Goal: Task Accomplishment & Management: Complete application form

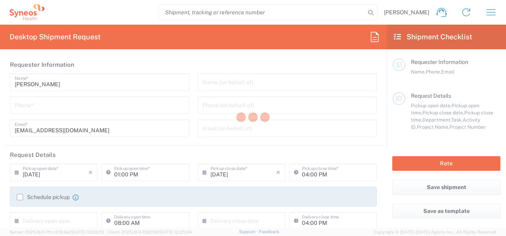
type input "3229"
type input "[GEOGRAPHIC_DATA]"
type input "Syneos Health Hungary Kft."
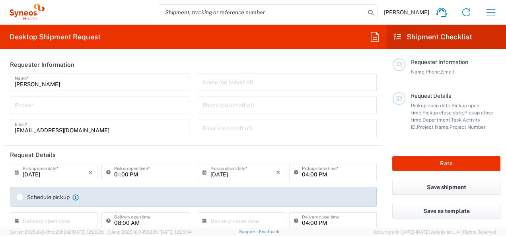
click at [239, 91] on div "Name (on behalf of) Phone (on behalf of) Email (on behalf of)" at bounding box center [287, 108] width 188 height 69
click at [59, 103] on input "tel" at bounding box center [100, 105] width 170 height 14
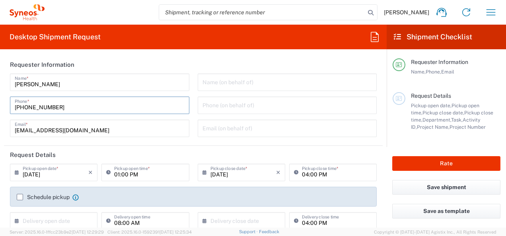
click at [33, 107] on input "+36 36706732108" at bounding box center [100, 105] width 170 height 14
type input "+36 706732108"
click at [120, 175] on input "01:00 PM" at bounding box center [149, 172] width 70 height 14
click at [106, 173] on icon at bounding box center [110, 172] width 8 height 13
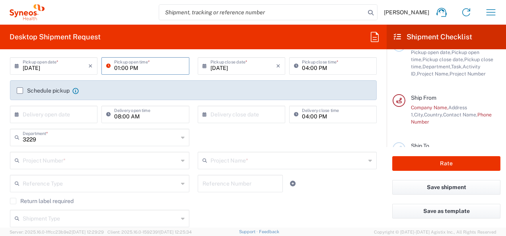
scroll to position [109, 0]
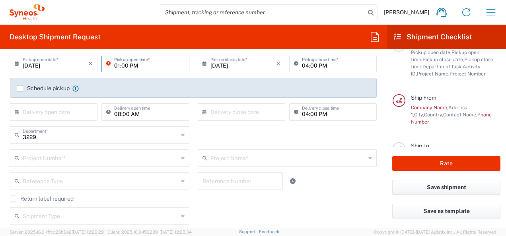
click at [52, 109] on input "text" at bounding box center [56, 112] width 66 height 14
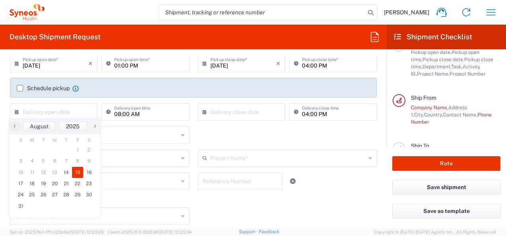
click at [78, 173] on span "15" at bounding box center [78, 172] width 12 height 11
type input "08/15/2025"
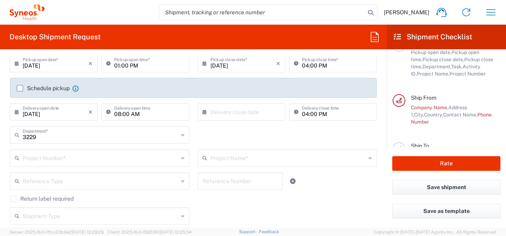
click at [120, 158] on input "text" at bounding box center [100, 158] width 155 height 14
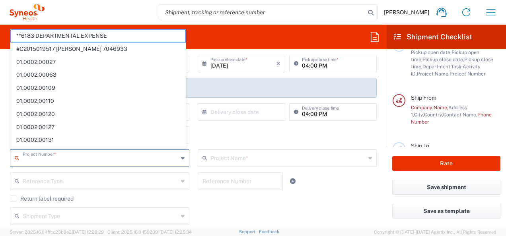
paste input "7026556"
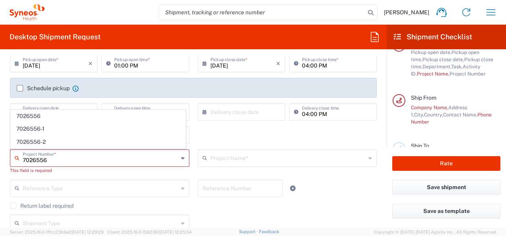
type input "7026556"
click at [213, 138] on div "3229 Department * 3229 3000 3100 3109 3110 3111 3112 3125 3130 3135 3136 3150 3…" at bounding box center [193, 137] width 375 height 23
click at [46, 161] on input "text" at bounding box center [100, 158] width 155 height 14
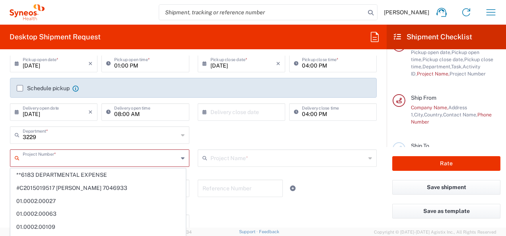
paste input "7026556"
type input "**6183 DEPARTMENTAL EXPENSE"
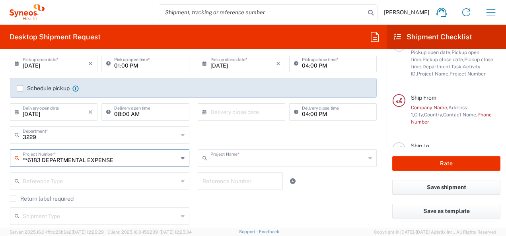
type input "6183"
click at [80, 160] on input "**6183 DEPARTMENTAL EXPENSE" at bounding box center [100, 158] width 155 height 14
drag, startPoint x: 19, startPoint y: 161, endPoint x: 122, endPoint y: 160, distance: 103.0
click at [124, 160] on div "**6183 DEPARTMENTAL EXPENSE Project Number *" at bounding box center [99, 157] width 179 height 17
click at [124, 160] on input "**6183 DEPARTMENTAL EXPENSE" at bounding box center [100, 158] width 155 height 14
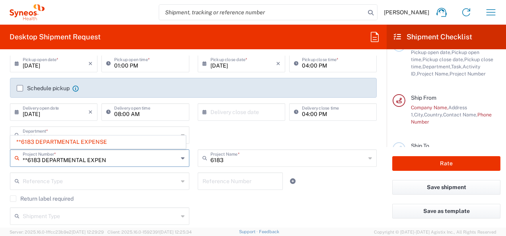
click at [122, 161] on input "**6183 DEPARTMENTAL EXPEN" at bounding box center [100, 158] width 155 height 14
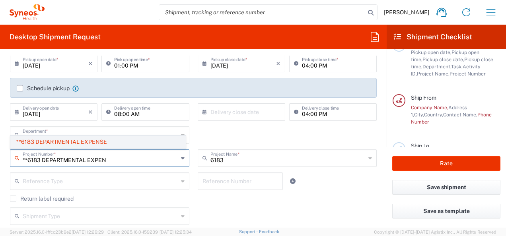
type input "**6183 DEPARTMENTAL EXPEN"
click at [114, 143] on span "**6183 DEPARTMENTAL EXPENSE" at bounding box center [98, 142] width 175 height 12
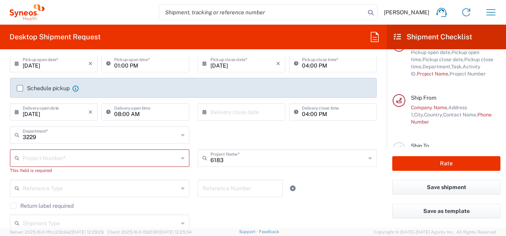
click at [52, 158] on input "text" at bounding box center [100, 158] width 155 height 14
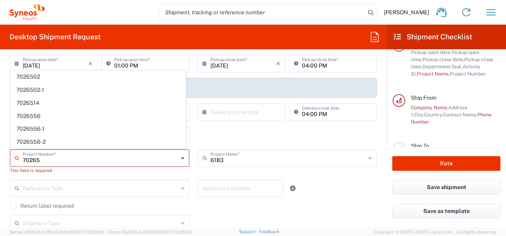
scroll to position [0, 0]
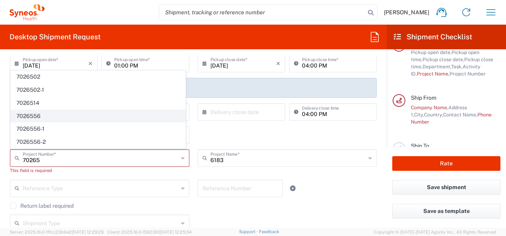
click at [35, 116] on span "7026556" at bounding box center [98, 116] width 175 height 12
type input "7026556"
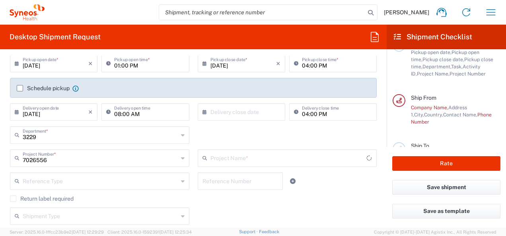
type input "Daiichi 7026556"
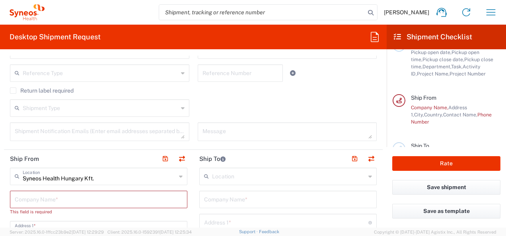
scroll to position [220, 0]
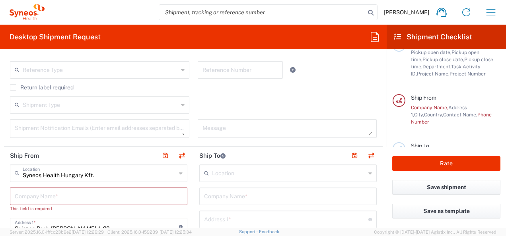
click at [181, 110] on icon at bounding box center [183, 105] width 4 height 13
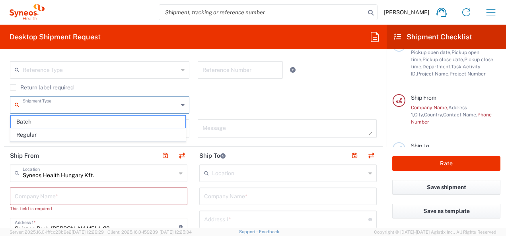
click at [262, 100] on div "Shipment Type Batch Regular" at bounding box center [193, 107] width 375 height 23
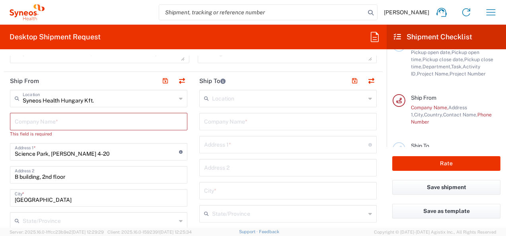
scroll to position [316, 0]
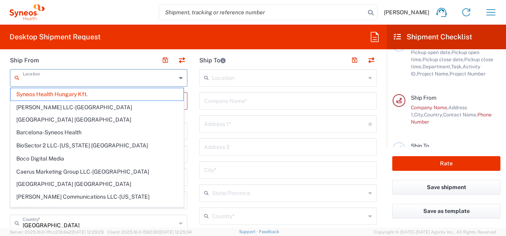
drag, startPoint x: 22, startPoint y: 76, endPoint x: 51, endPoint y: 83, distance: 29.7
click at [51, 83] on input "text" at bounding box center [99, 77] width 153 height 14
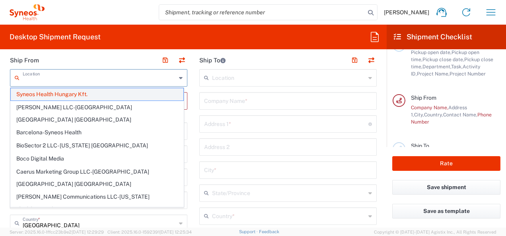
click at [46, 94] on span "Syneos Health Hungary Kft." at bounding box center [97, 94] width 173 height 12
click at [46, 94] on input "text" at bounding box center [99, 100] width 168 height 14
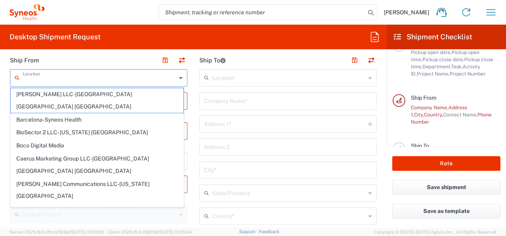
click at [75, 77] on input "text" at bounding box center [99, 77] width 153 height 14
click at [229, 148] on input "text" at bounding box center [288, 147] width 168 height 14
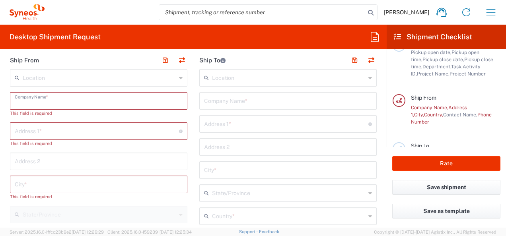
click at [23, 99] on input "text" at bounding box center [99, 100] width 168 height 14
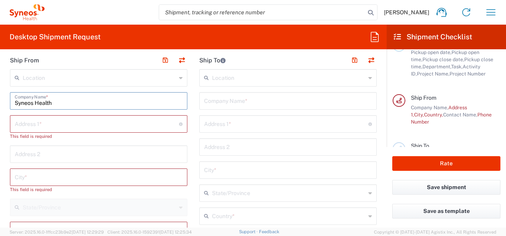
click at [53, 105] on input "Syneos Health" at bounding box center [99, 100] width 168 height 14
type input "Syneos Health Hungary Kft."
click at [38, 121] on input "text" at bounding box center [97, 123] width 164 height 14
click at [39, 123] on input "text" at bounding box center [97, 123] width 164 height 14
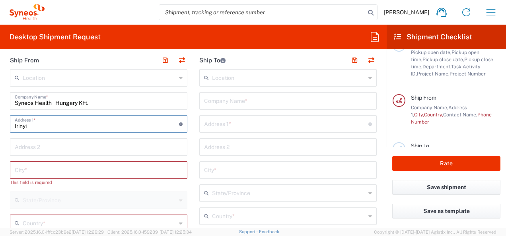
type input "Irinyi"
click at [31, 173] on input "text" at bounding box center [99, 170] width 168 height 14
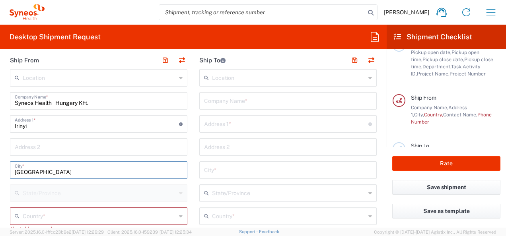
type input "Budapest"
click at [74, 129] on input "Irinyi" at bounding box center [97, 123] width 164 height 14
type input "Irinyi József 4-20"
click at [45, 145] on input "text" at bounding box center [99, 147] width 168 height 14
click at [15, 147] on input "B épület" at bounding box center [99, 147] width 168 height 14
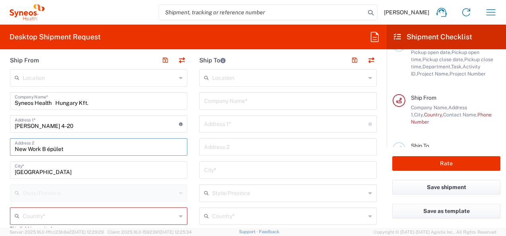
click at [76, 149] on input "New Work B épület" at bounding box center [99, 147] width 168 height 14
type input "New Work B épület 2. emelet"
click at [49, 211] on input "text" at bounding box center [99, 216] width 153 height 14
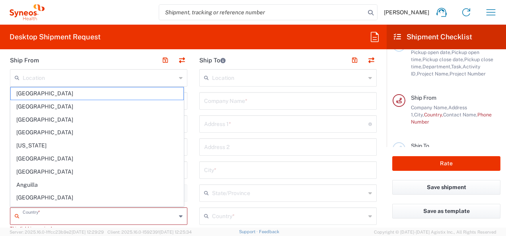
type input "Hungary"
type input "06304278703"
type input "Austria"
type input "zsuzsanna.fabian@syneoshealth.com"
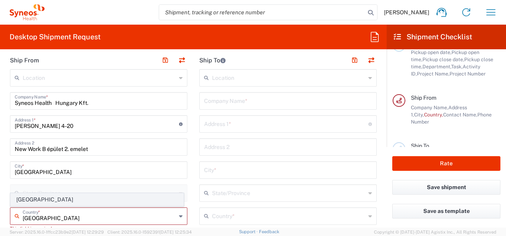
click at [59, 199] on span "Austria" at bounding box center [97, 200] width 173 height 12
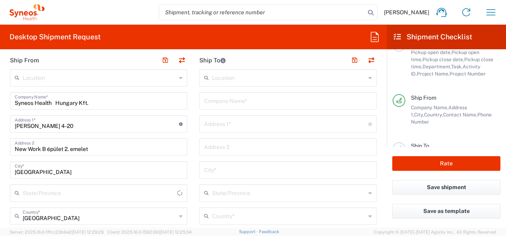
click at [55, 214] on input "Austria" at bounding box center [99, 216] width 153 height 14
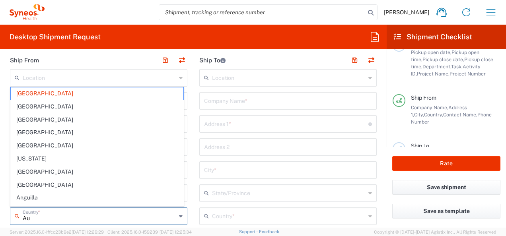
type input "A"
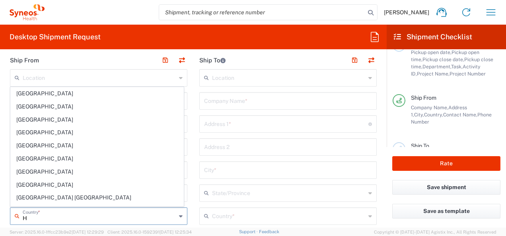
type input "Hungary"
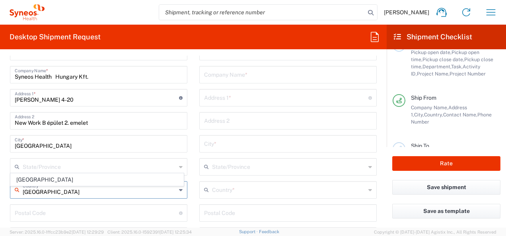
scroll to position [368, 0]
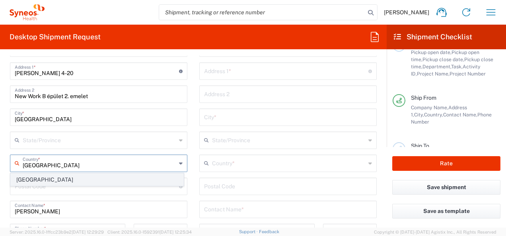
click at [64, 178] on span "Hungary" at bounding box center [97, 180] width 173 height 12
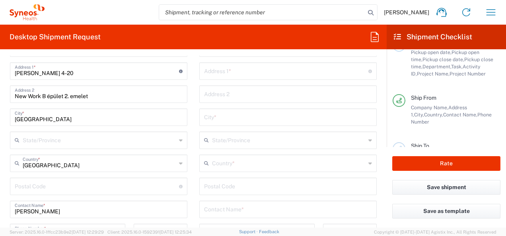
click at [75, 186] on input "undefined" at bounding box center [97, 186] width 164 height 14
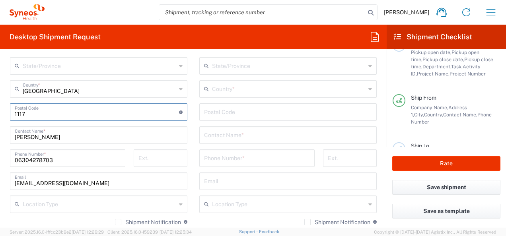
scroll to position [448, 0]
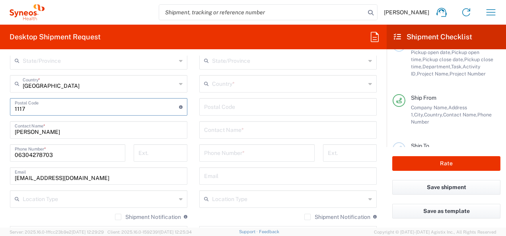
type input "1117"
drag, startPoint x: 14, startPoint y: 153, endPoint x: 74, endPoint y: 155, distance: 59.7
click at [74, 155] on div "06304278703 Phone Number *" at bounding box center [67, 152] width 115 height 17
click at [74, 155] on input "06304278703" at bounding box center [68, 152] width 106 height 14
type input "0630427870"
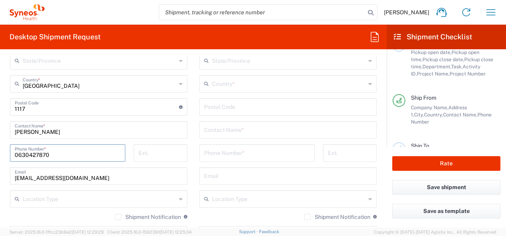
drag, startPoint x: 15, startPoint y: 154, endPoint x: 67, endPoint y: 154, distance: 51.7
click at [67, 154] on input "0630427870" at bounding box center [68, 152] width 106 height 14
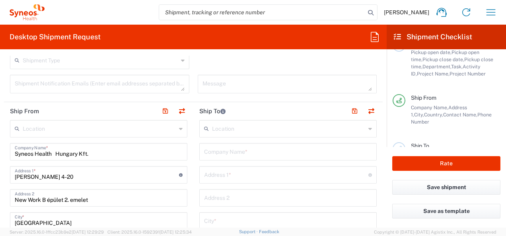
scroll to position [268, 0]
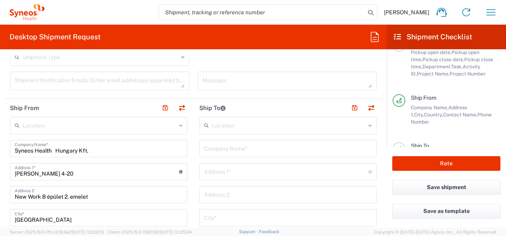
type input "+36706732108"
click at [246, 125] on input "text" at bounding box center [288, 125] width 153 height 14
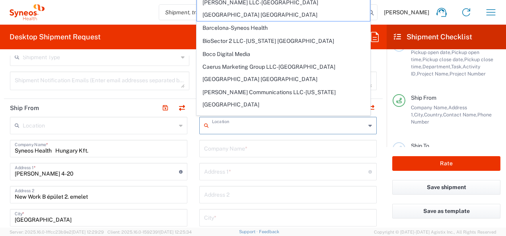
click at [230, 147] on input "text" at bounding box center [288, 148] width 168 height 14
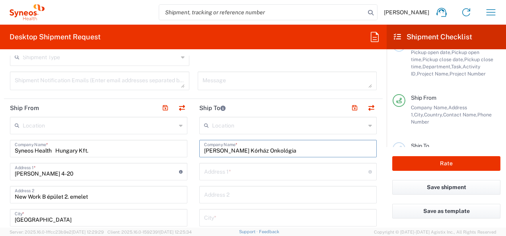
type input "Hetényi Géza Kórház Onkológia"
click at [217, 171] on input "text" at bounding box center [286, 171] width 164 height 14
type input "Study szoba"
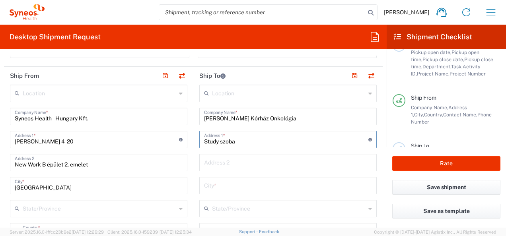
scroll to position [316, 0]
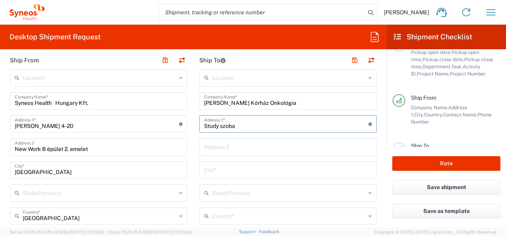
drag, startPoint x: 200, startPoint y: 126, endPoint x: 246, endPoint y: 129, distance: 45.4
click at [246, 129] on input "Study szoba" at bounding box center [286, 123] width 164 height 14
type input "Tószegi út 21"
type input "Szolnok"
type input "Hungary"
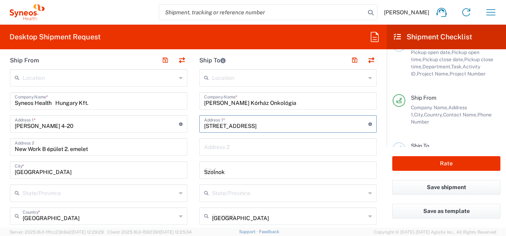
type input "5000"
type input "06304689306"
click at [293, 101] on input "Hetényi Géza Kórház Onkológia" at bounding box center [288, 100] width 168 height 14
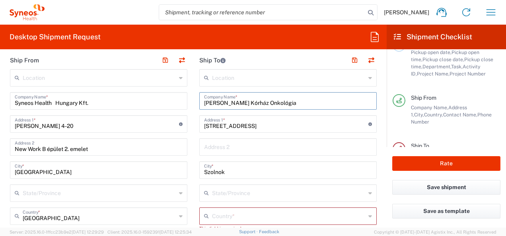
click at [238, 146] on input "text" at bounding box center [288, 147] width 168 height 14
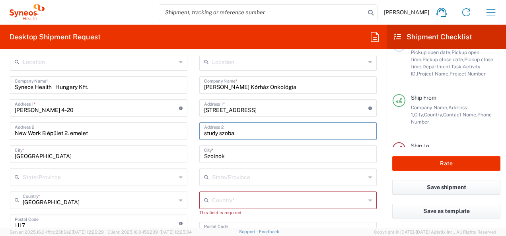
scroll to position [396, 0]
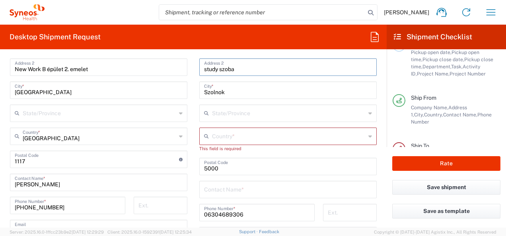
type input "study szoba"
click at [227, 137] on input "text" at bounding box center [288, 136] width 153 height 14
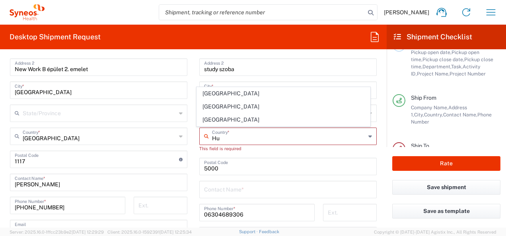
click at [215, 137] on input "Hu" at bounding box center [288, 136] width 153 height 14
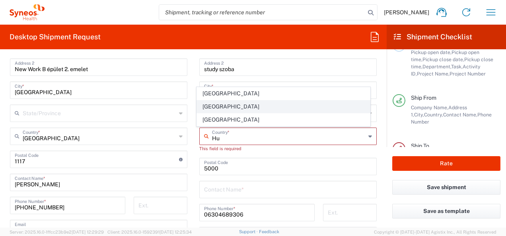
click at [247, 106] on span "Hungary" at bounding box center [283, 107] width 173 height 12
type input "Hungary"
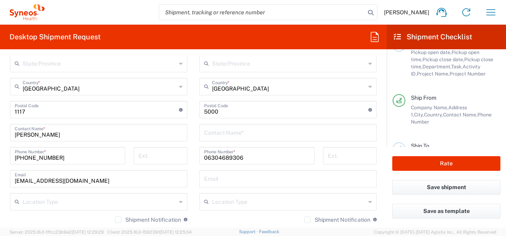
scroll to position [453, 0]
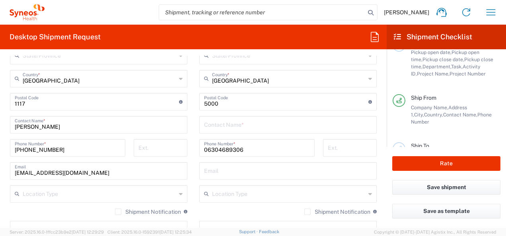
click at [204, 125] on input "text" at bounding box center [288, 124] width 168 height 14
type input "Bodor Edina"
click at [246, 151] on input "06304689306" at bounding box center [257, 147] width 106 height 14
drag, startPoint x: 202, startPoint y: 149, endPoint x: 249, endPoint y: 151, distance: 47.4
click at [249, 151] on input "06304689306" at bounding box center [257, 147] width 106 height 14
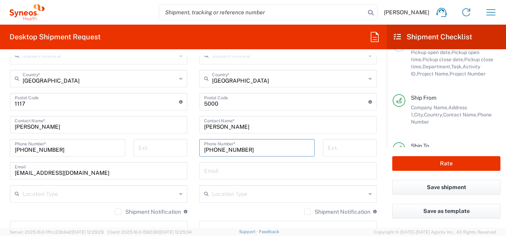
type input "+36204437248"
click at [231, 170] on input "text" at bounding box center [288, 170] width 168 height 14
paste input "edina.bodor11@gmail.com"
type input "edina.bodor11@gmail.com"
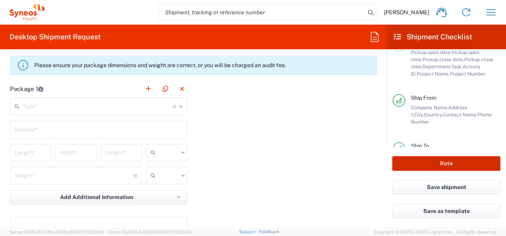
scroll to position [733, 0]
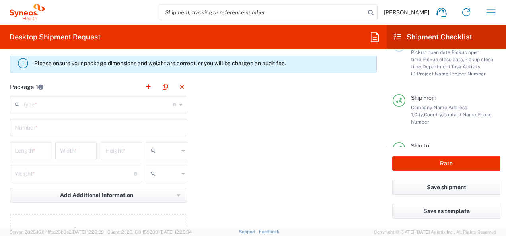
click at [89, 103] on input "text" at bounding box center [98, 104] width 150 height 14
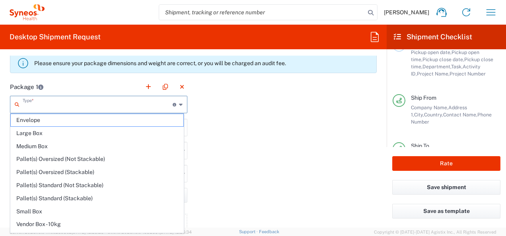
scroll to position [21, 0]
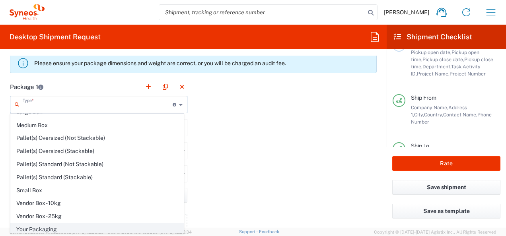
click at [89, 230] on span "Your Packaging" at bounding box center [97, 229] width 173 height 12
type input "Your Packaging"
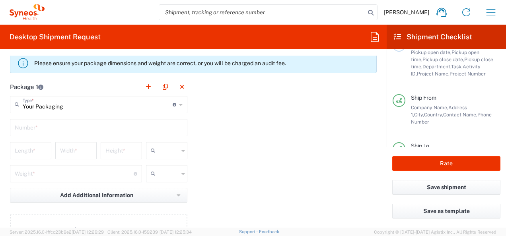
click at [72, 125] on input "text" at bounding box center [99, 127] width 168 height 14
type input "1"
click at [38, 149] on input "number" at bounding box center [31, 150] width 32 height 14
type input "50"
click at [82, 153] on input "number" at bounding box center [76, 150] width 32 height 14
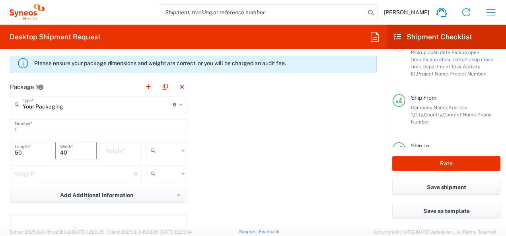
type input "40"
click at [126, 149] on input "number" at bounding box center [121, 150] width 32 height 14
type input "15"
click at [178, 150] on div at bounding box center [166, 150] width 41 height 17
click at [171, 167] on span "cm" at bounding box center [163, 166] width 39 height 12
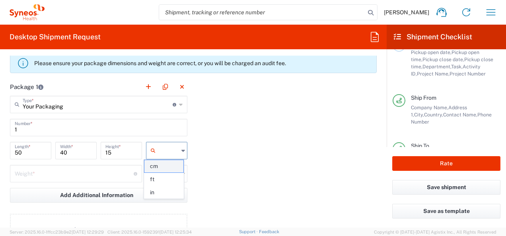
type input "cm"
click at [168, 174] on input "text" at bounding box center [169, 173] width 20 height 13
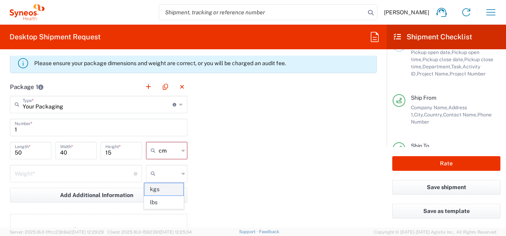
click at [169, 190] on span "kgs" at bounding box center [163, 189] width 39 height 12
click at [62, 172] on input "number" at bounding box center [74, 173] width 119 height 14
type input "kgs"
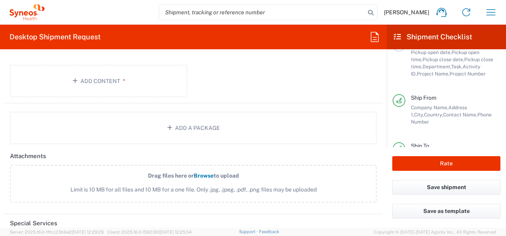
scroll to position [851, 0]
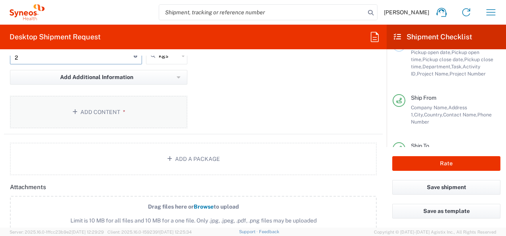
type input "2"
click at [74, 110] on icon "button" at bounding box center [76, 112] width 8 height 6
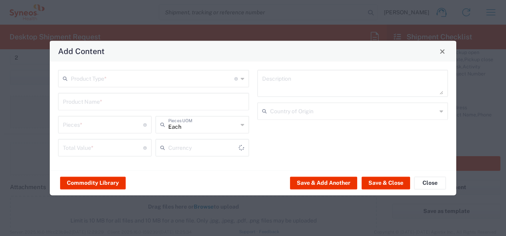
type input "US Dollar"
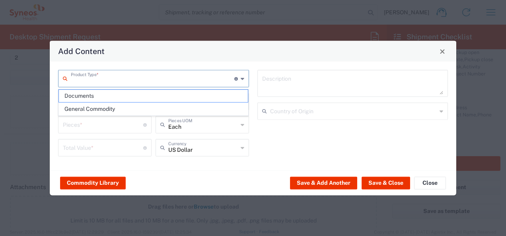
click at [121, 83] on input "text" at bounding box center [152, 78] width 163 height 14
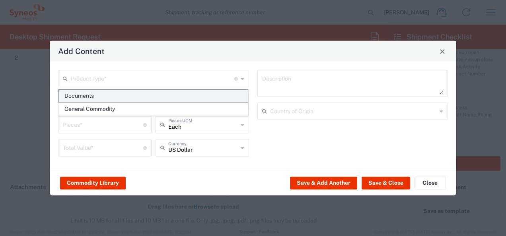
click at [112, 97] on span "Documents" at bounding box center [153, 96] width 189 height 12
type input "Documents"
type input "1"
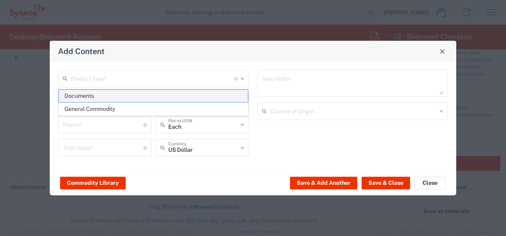
type textarea "Documents"
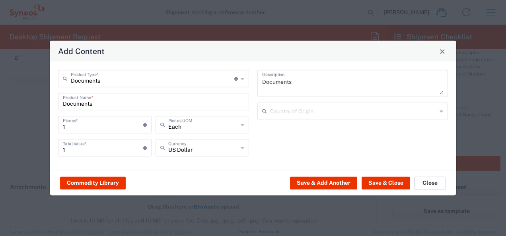
click at [423, 184] on button "Close" at bounding box center [430, 182] width 32 height 13
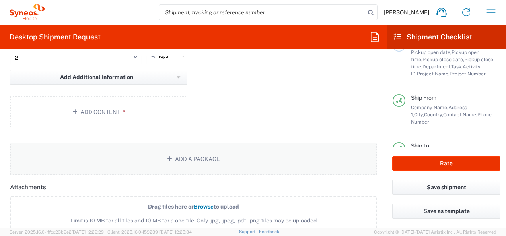
click at [167, 159] on icon "button" at bounding box center [171, 159] width 8 height 6
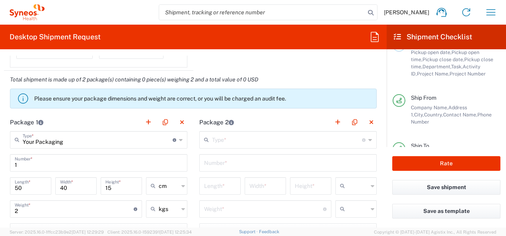
scroll to position [665, 0]
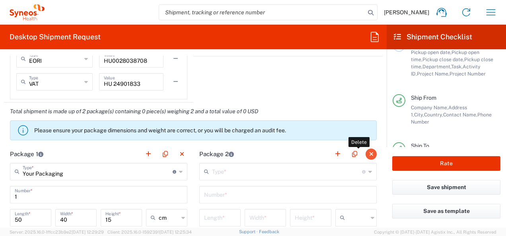
click at [365, 150] on button "button" at bounding box center [370, 154] width 11 height 11
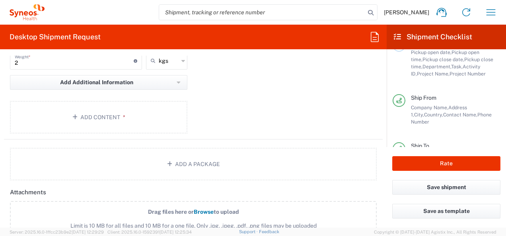
scroll to position [854, 0]
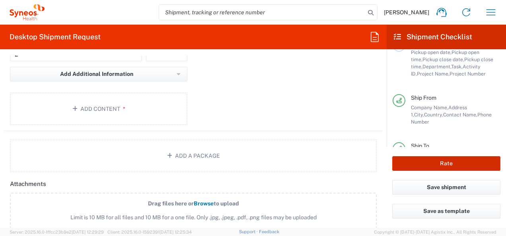
click at [472, 165] on button "Rate" at bounding box center [446, 163] width 108 height 15
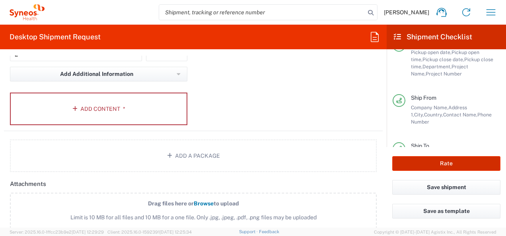
type input "7026556"
click at [75, 107] on icon "button" at bounding box center [76, 109] width 8 height 6
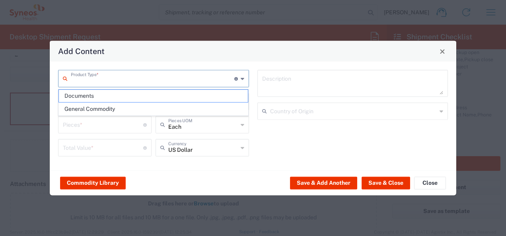
click at [94, 78] on input "text" at bounding box center [152, 78] width 163 height 14
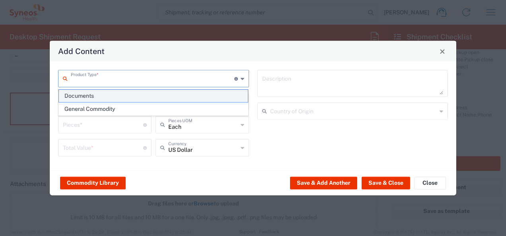
click at [85, 97] on span "Documents" at bounding box center [153, 96] width 189 height 12
type input "Documents"
type input "1"
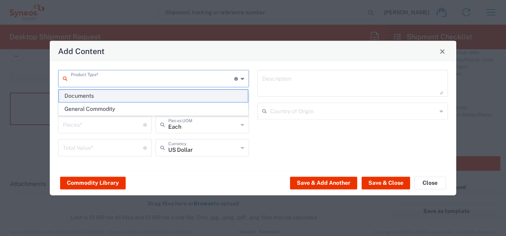
type textarea "Documents"
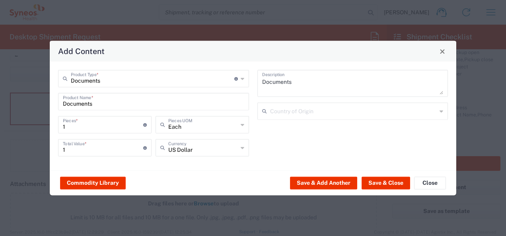
click at [363, 169] on div "Documents Product Type * Document: Paper document generated internally by Syneo…" at bounding box center [253, 116] width 406 height 109
click at [383, 186] on button "Save & Close" at bounding box center [385, 182] width 48 height 13
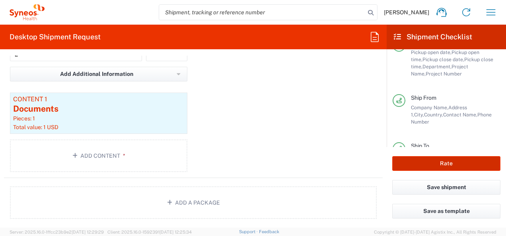
click at [432, 163] on button "Rate" at bounding box center [446, 163] width 108 height 15
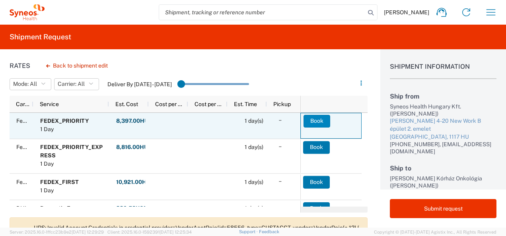
click at [311, 120] on button "Book" at bounding box center [316, 121] width 27 height 13
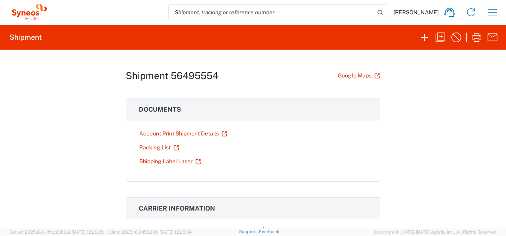
scroll to position [3, 0]
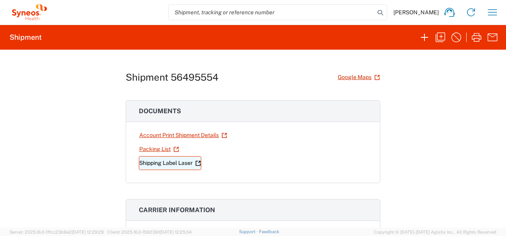
click at [157, 163] on link "Shipping Label Laser" at bounding box center [170, 163] width 62 height 14
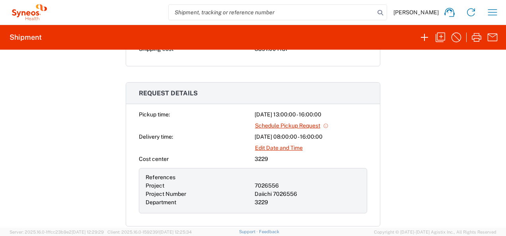
scroll to position [213, 0]
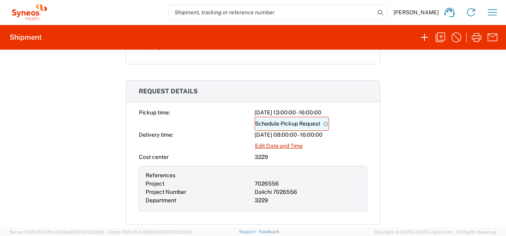
click at [270, 119] on link "Schedule Pickup Request" at bounding box center [291, 124] width 74 height 14
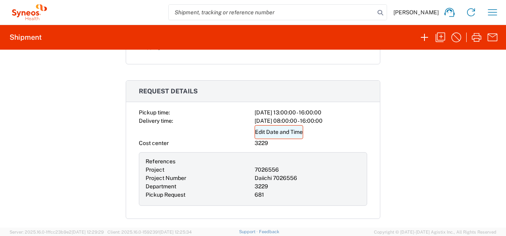
click at [277, 131] on link "Edit Date and Time" at bounding box center [278, 132] width 48 height 14
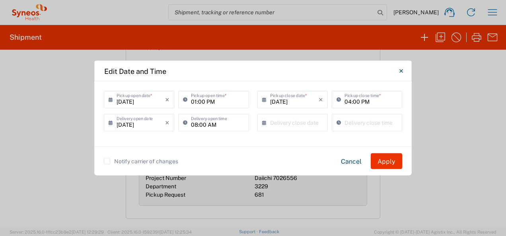
click at [184, 99] on icon at bounding box center [187, 99] width 8 height 13
click at [264, 124] on icon at bounding box center [266, 122] width 8 height 13
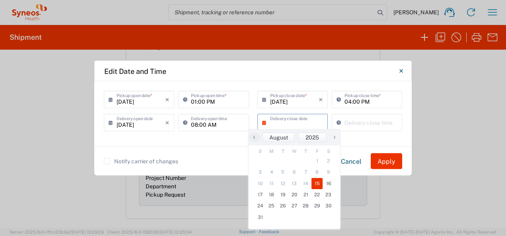
click at [318, 184] on span "15" at bounding box center [317, 183] width 12 height 11
type input "08/15/2025"
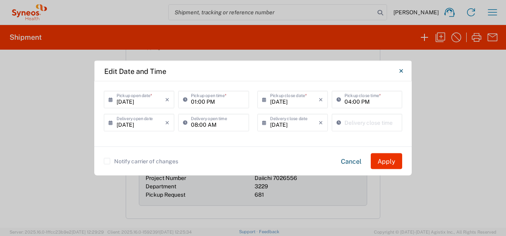
click at [339, 122] on icon at bounding box center [340, 122] width 8 height 13
type input "12:52 PM"
click at [339, 122] on icon at bounding box center [340, 122] width 8 height 13
click at [105, 161] on label "Notify carrier of changes" at bounding box center [141, 161] width 74 height 6
click at [107, 161] on input "Notify carrier of changes" at bounding box center [107, 161] width 0 height 0
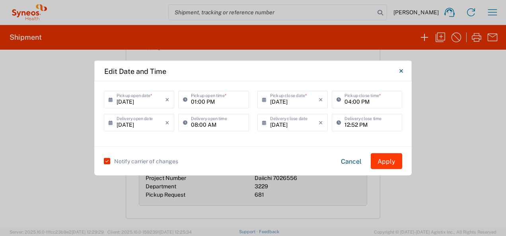
click at [384, 164] on button "Apply" at bounding box center [385, 161] width 31 height 16
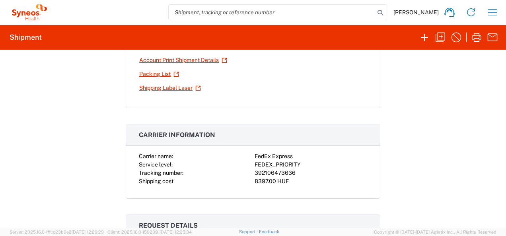
scroll to position [77, 0]
